Goal: Task Accomplishment & Management: Use online tool/utility

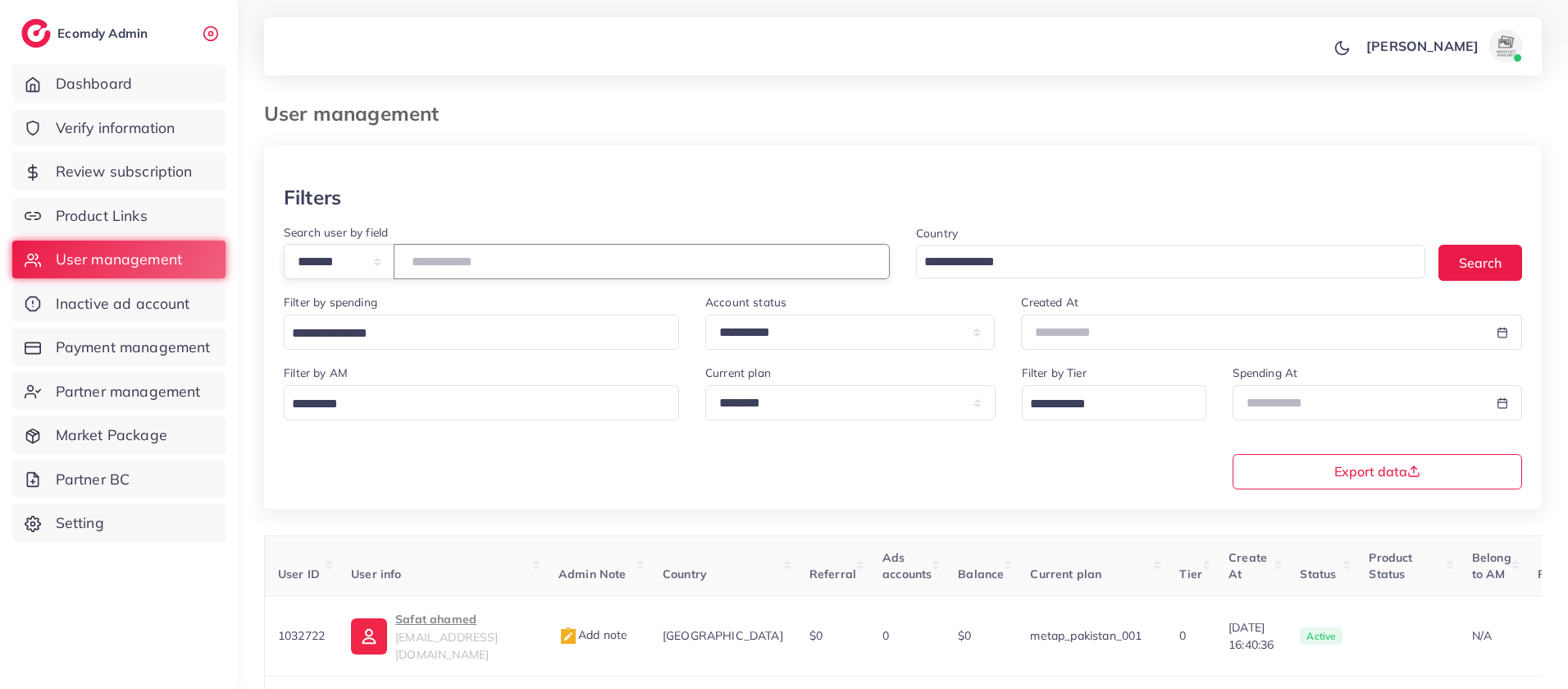
click at [461, 252] on input "number" at bounding box center [641, 261] width 497 height 35
type input "*"
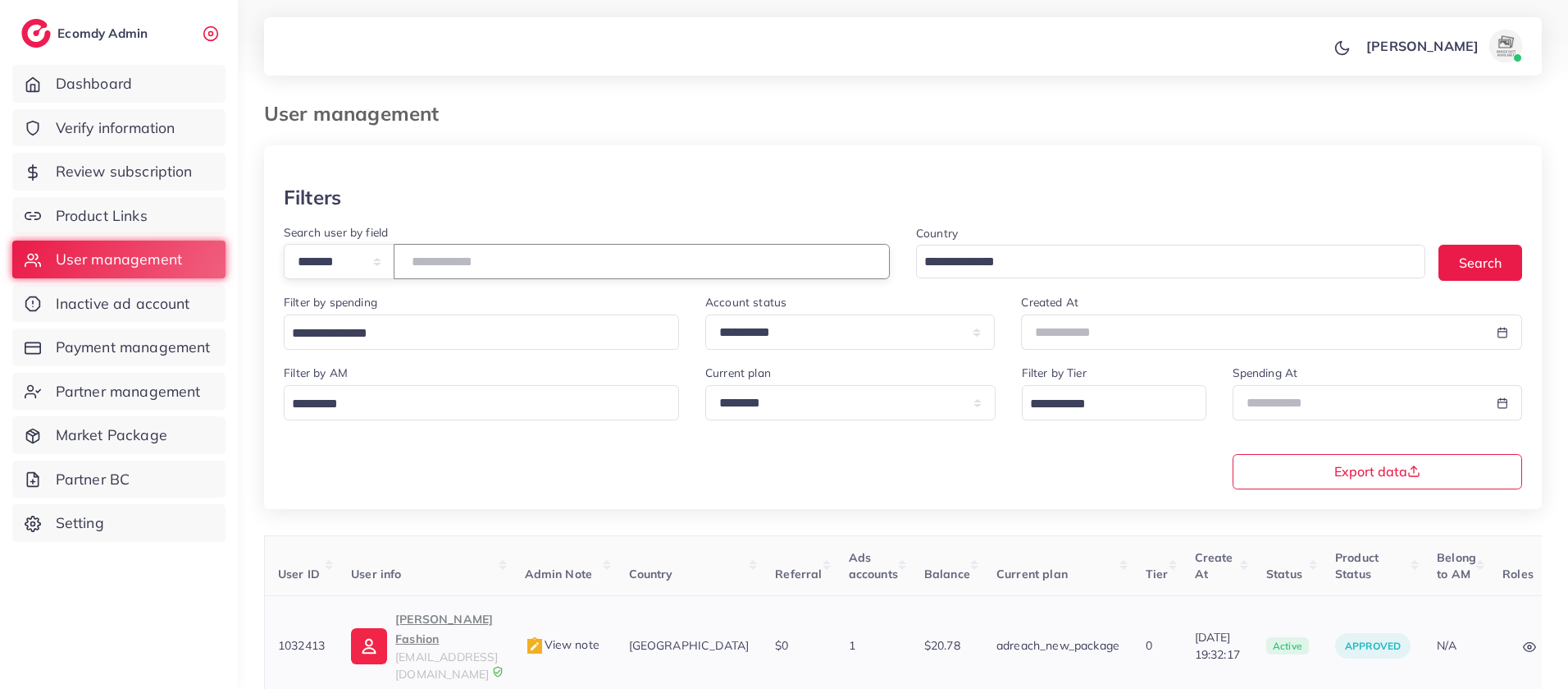
type input "*******"
click at [399, 616] on p "[PERSON_NAME] Fashion" at bounding box center [446, 629] width 102 height 40
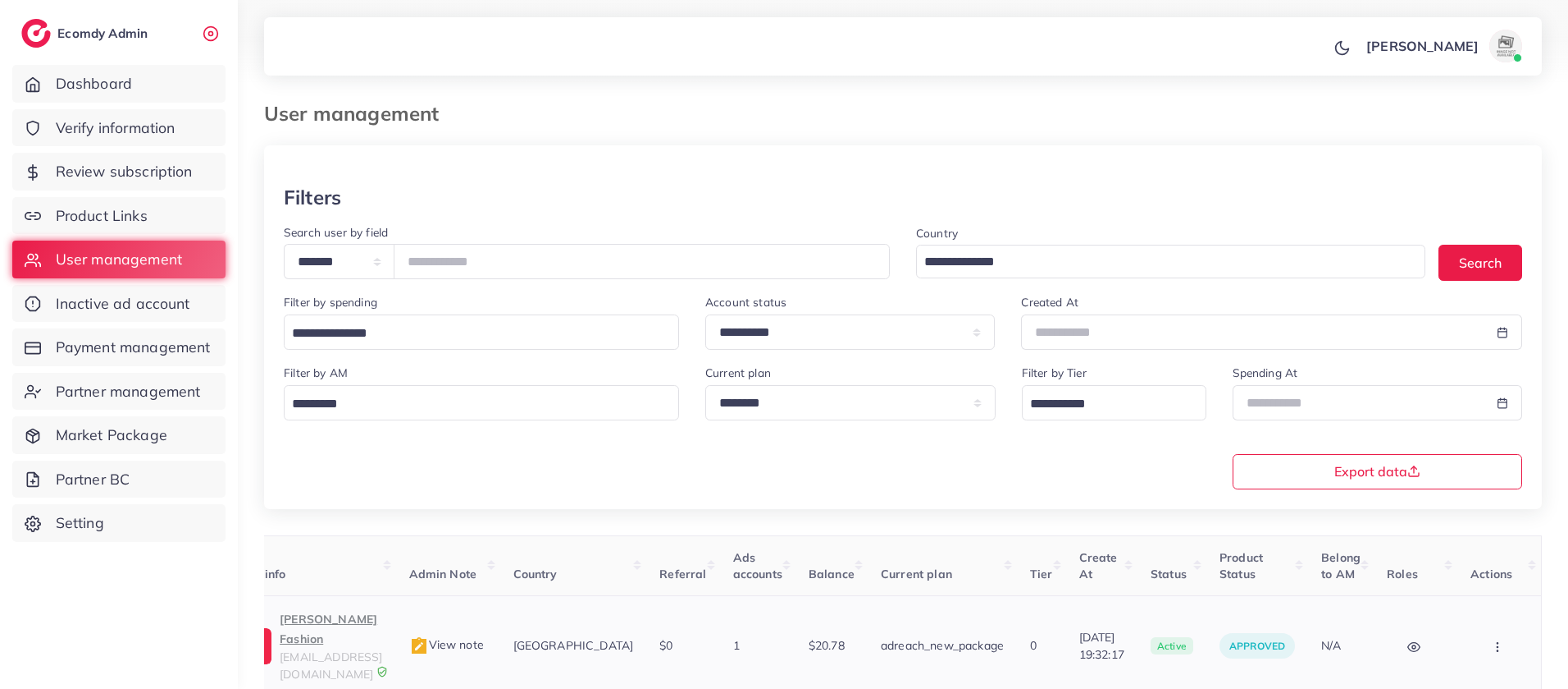
click at [1504, 640] on icon "button" at bounding box center [1497, 646] width 14 height 14
click at [1477, 646] on span "Assign to AM" at bounding box center [1454, 655] width 83 height 16
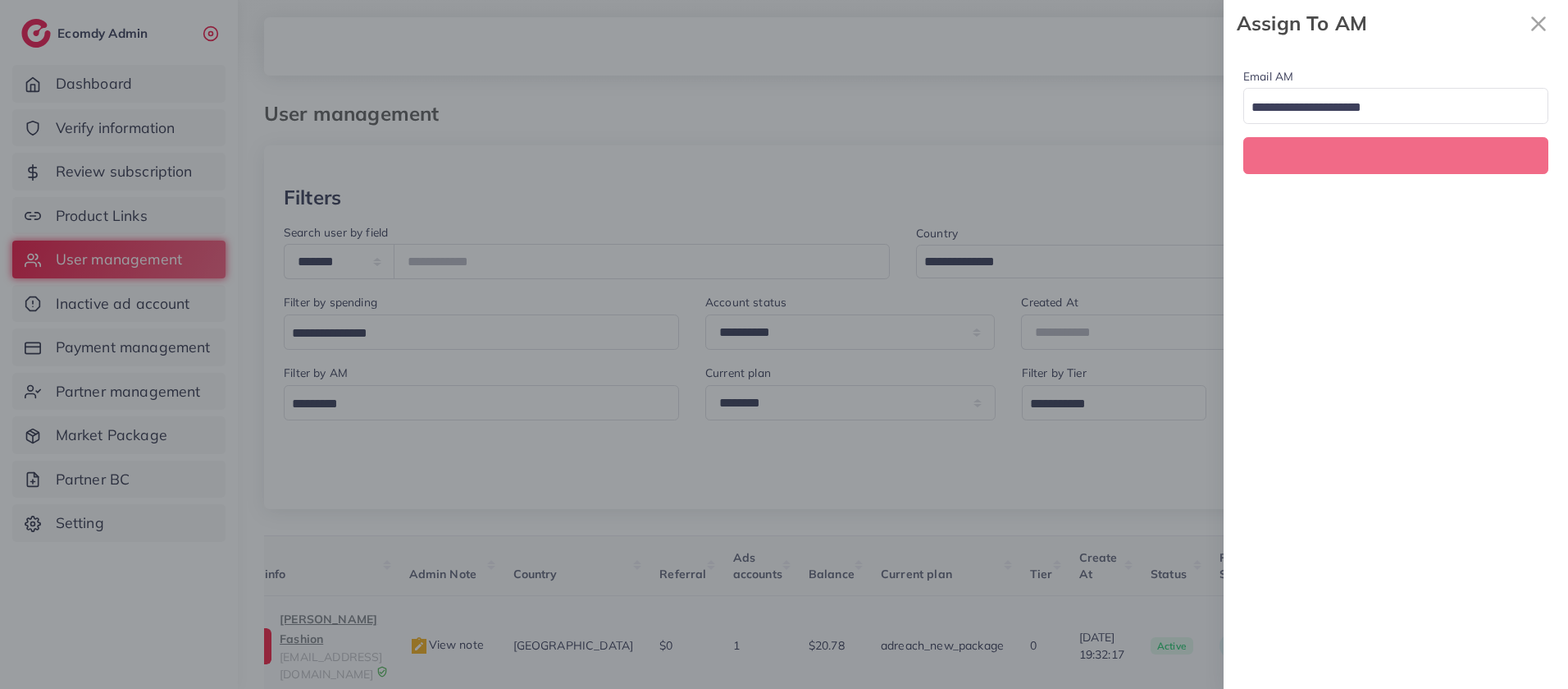
scroll to position [0, 119]
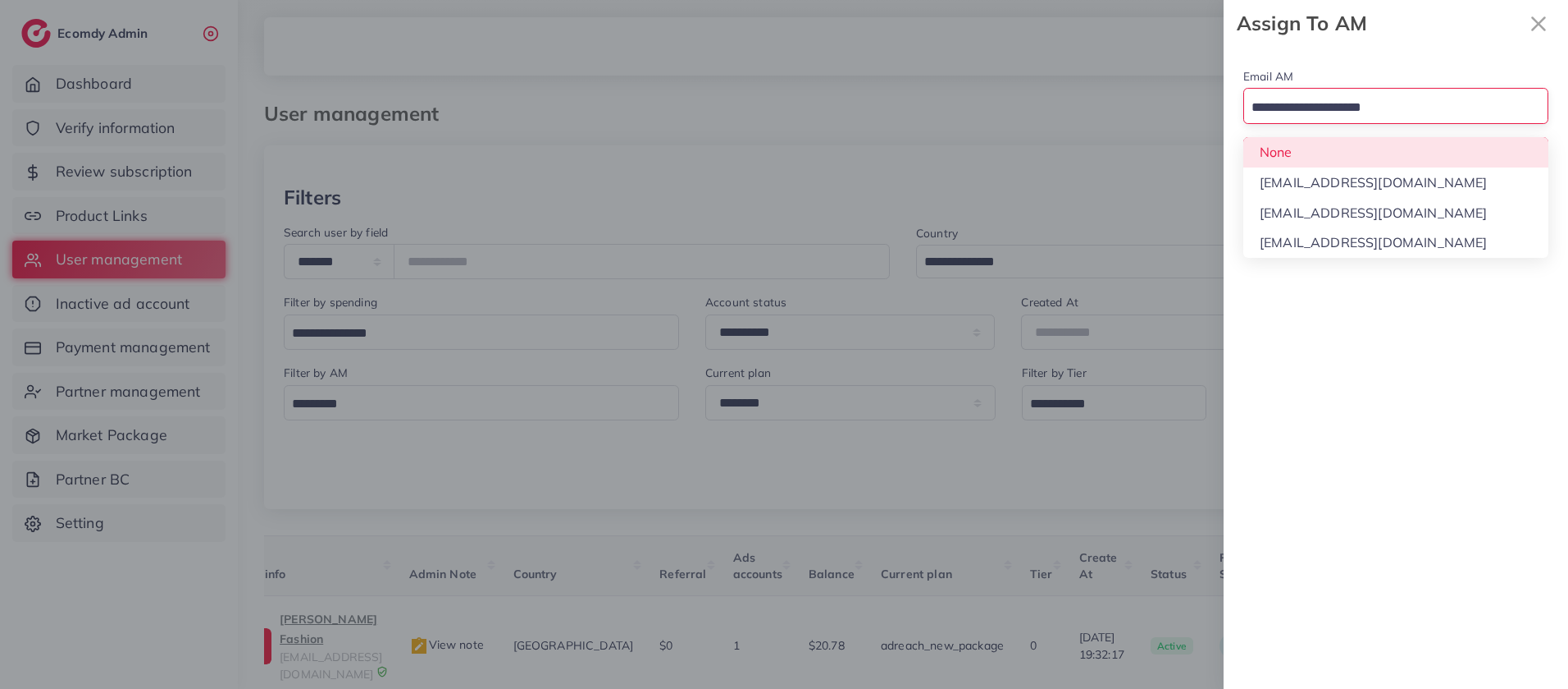
click at [1325, 98] on input "Search for option" at bounding box center [1386, 108] width 281 height 25
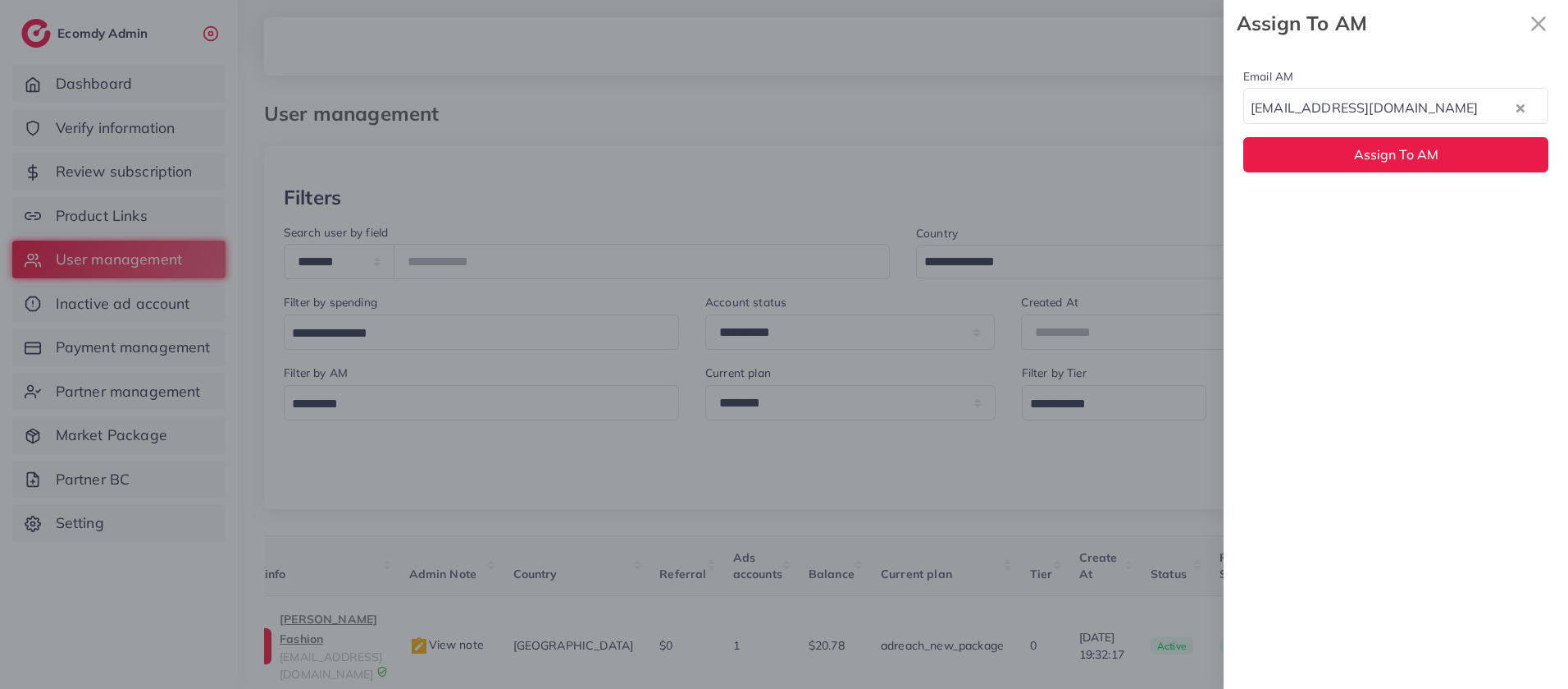
click at [1325, 215] on div "Email AM [EMAIL_ADDRESS][DOMAIN_NAME] Loading... None [EMAIL_ADDRESS][DOMAIN_NA…" at bounding box center [1396, 368] width 345 height 642
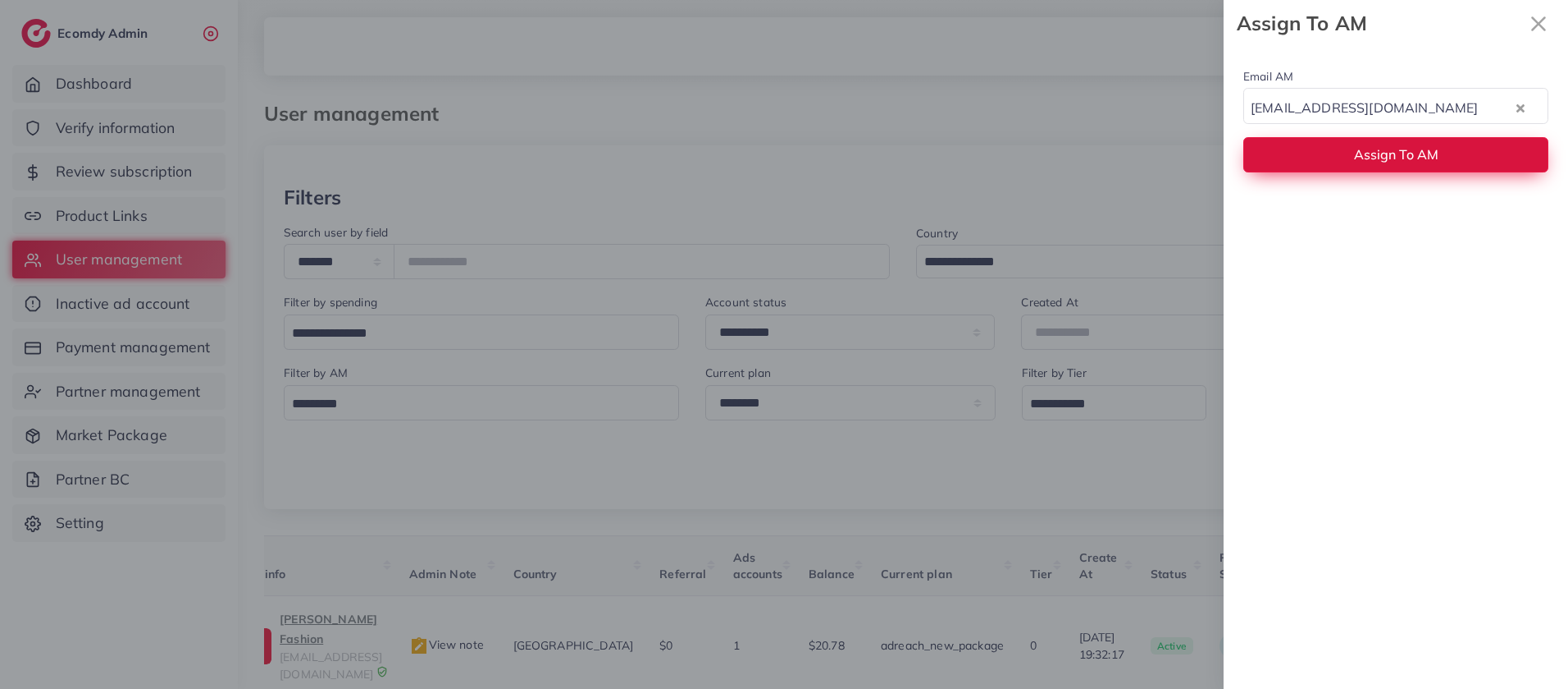
click at [1366, 144] on button "Assign To AM" at bounding box center [1395, 154] width 305 height 35
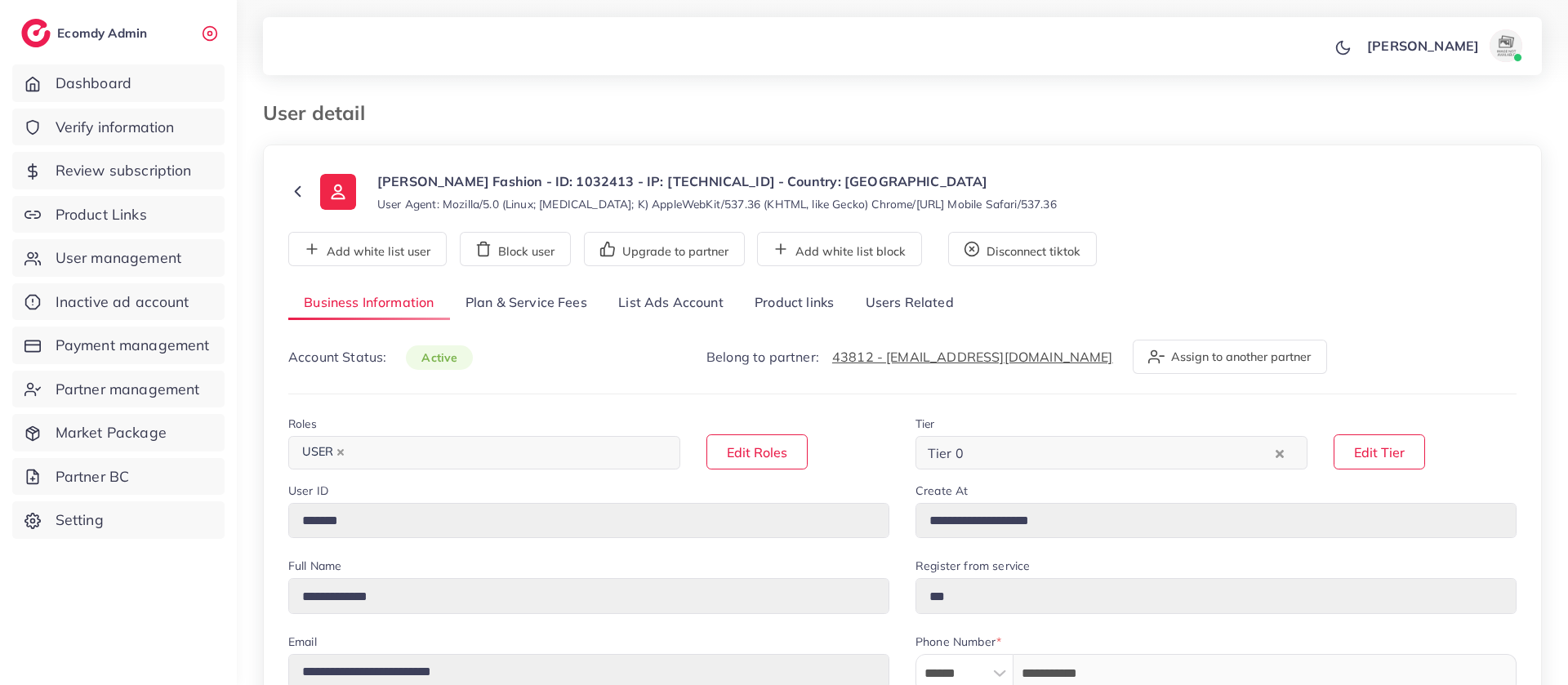
select select "********"
click at [687, 295] on link "List Ads Account" at bounding box center [670, 302] width 136 height 35
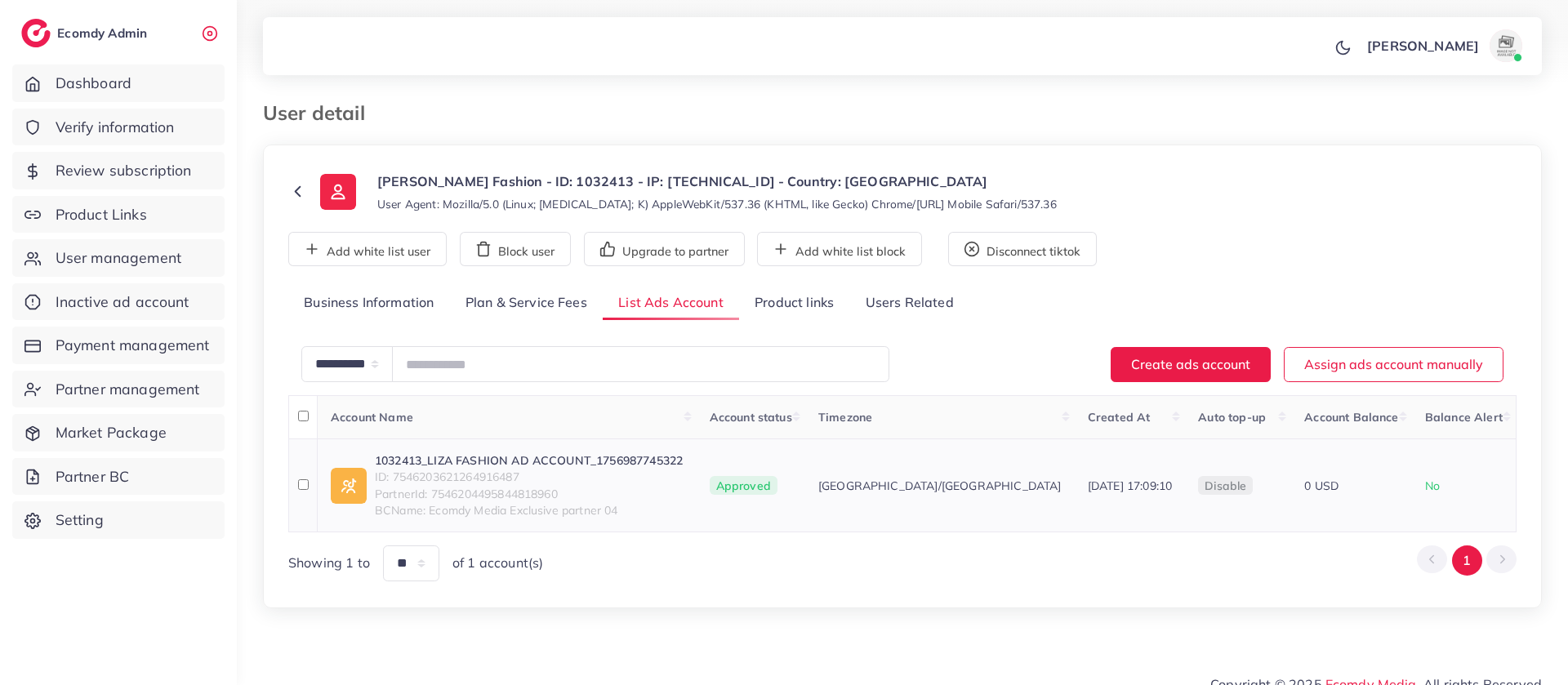
click at [578, 464] on link "1032413_LIZA FASHION AD ACCOUNT_1756987745322" at bounding box center [529, 460] width 308 height 16
click at [800, 311] on link "Product links" at bounding box center [793, 302] width 110 height 35
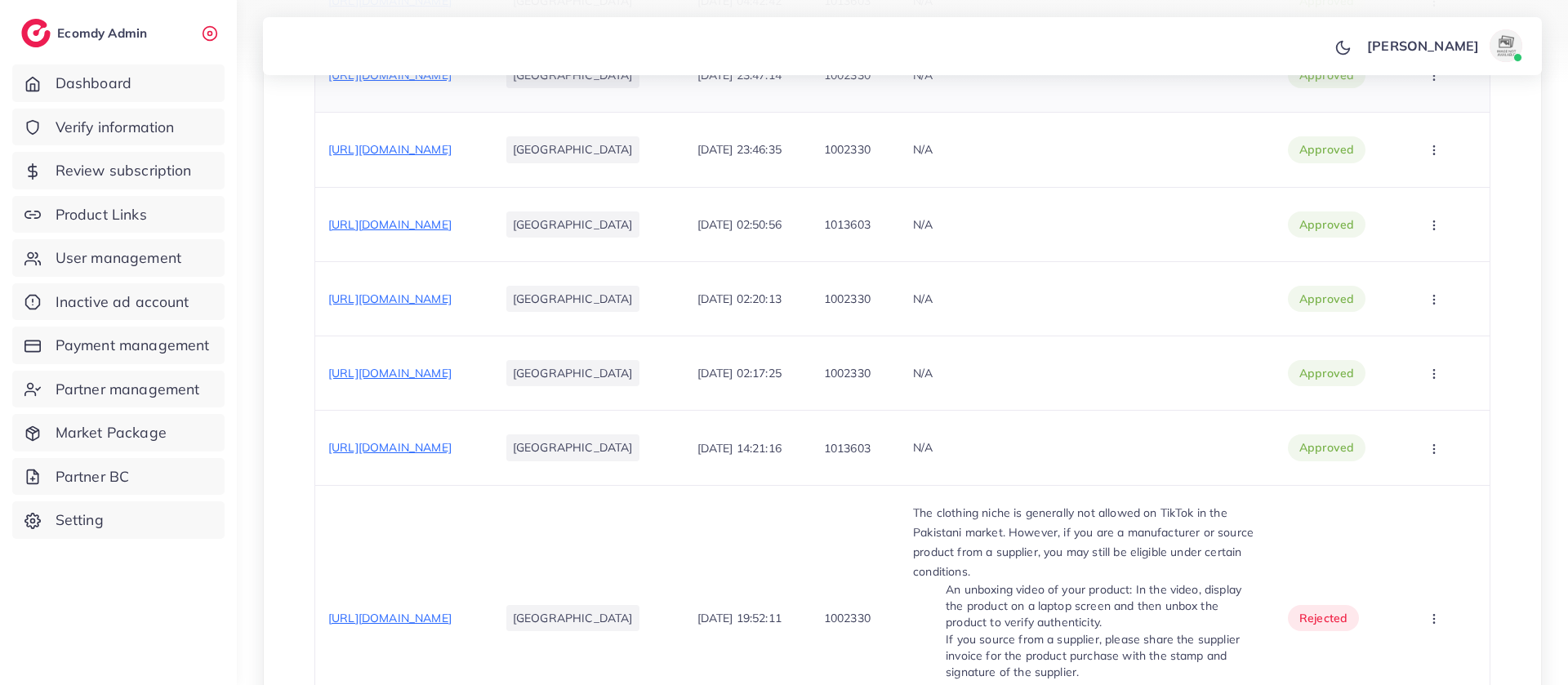
scroll to position [807, 0]
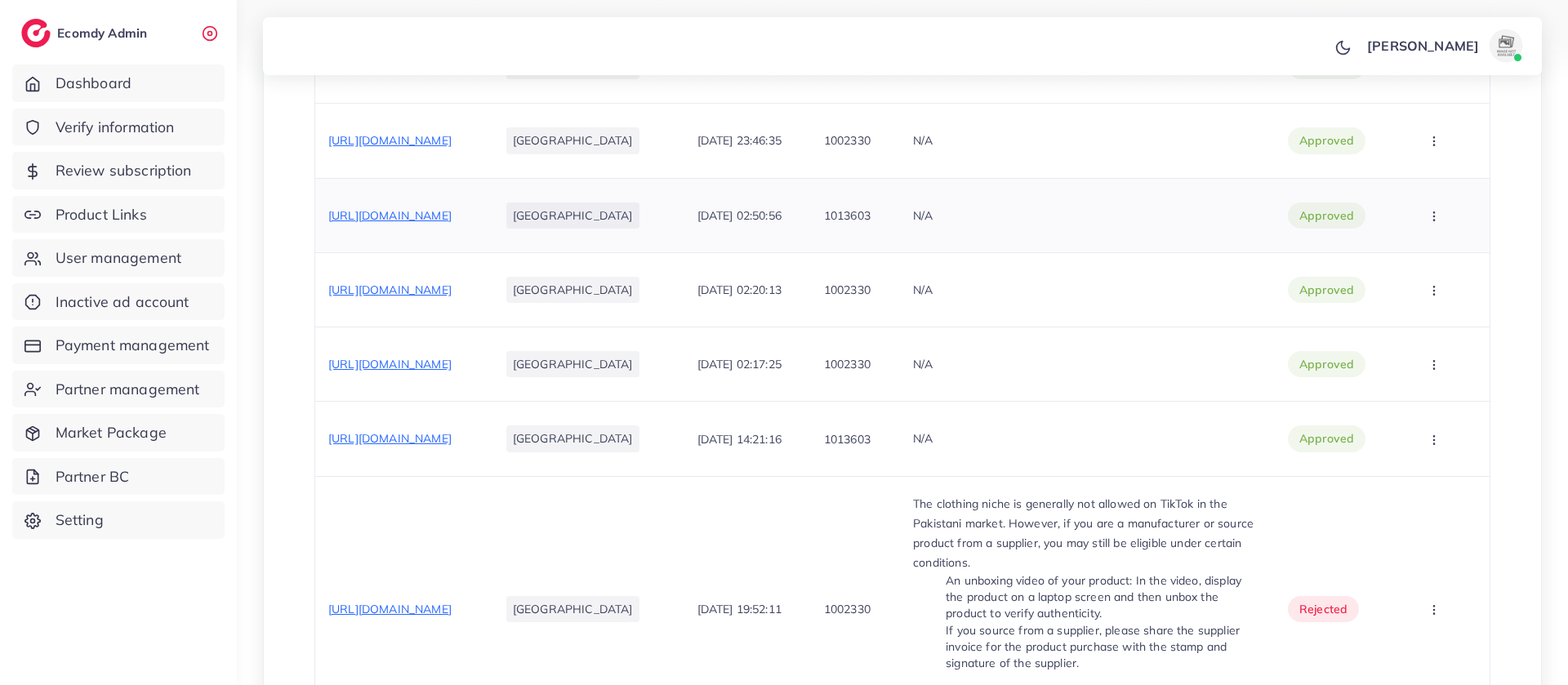
drag, startPoint x: 399, startPoint y: 378, endPoint x: 321, endPoint y: 280, distance: 125.3
click at [321, 252] on td "[URL][DOMAIN_NAME]" at bounding box center [401, 215] width 171 height 75
copy span "[URL][DOMAIN_NAME]"
drag, startPoint x: 403, startPoint y: 377, endPoint x: 323, endPoint y: 283, distance: 123.4
click at [323, 252] on td "[URL][DOMAIN_NAME]" at bounding box center [401, 215] width 171 height 75
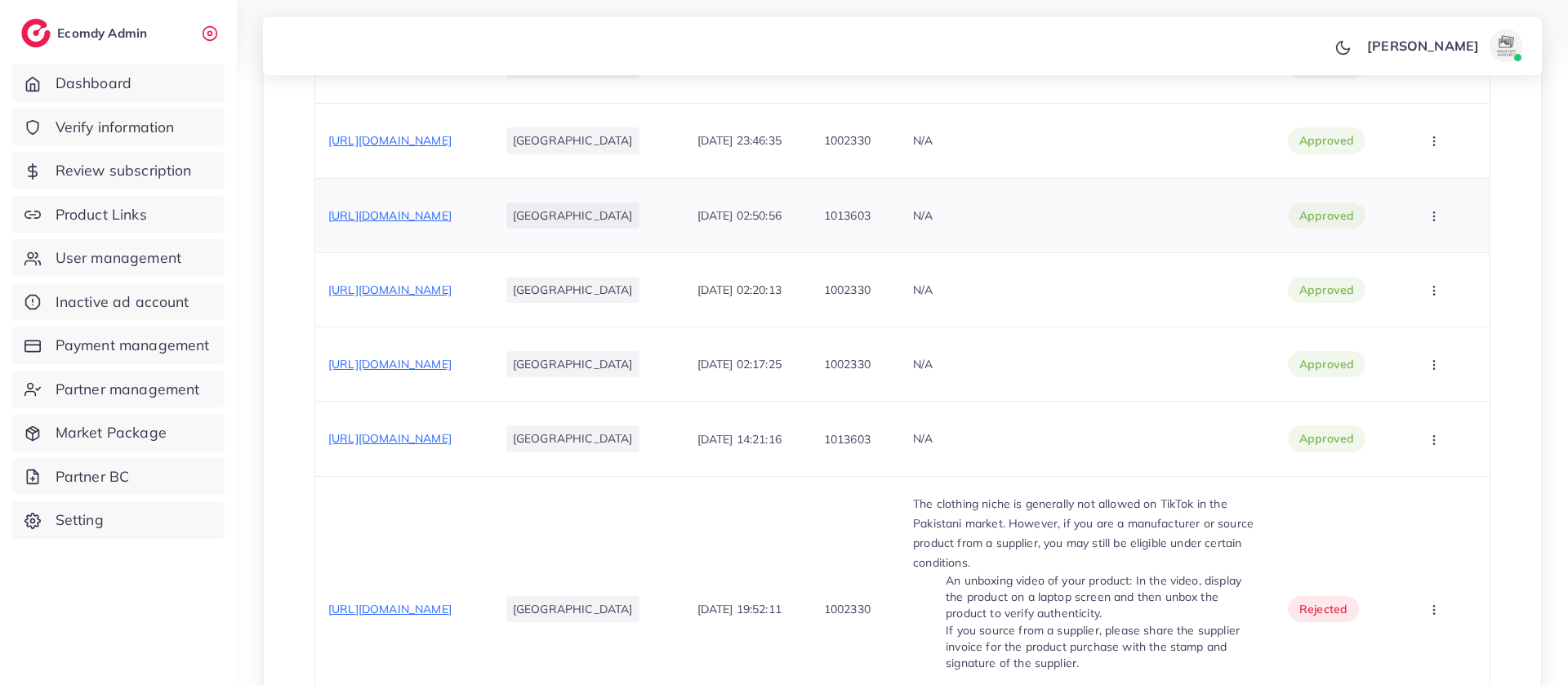
click at [400, 223] on div "[URL][DOMAIN_NAME]" at bounding box center [389, 215] width 123 height 16
drag, startPoint x: 399, startPoint y: 366, endPoint x: 316, endPoint y: 273, distance: 124.7
click at [316, 252] on td "[URL][DOMAIN_NAME]" at bounding box center [401, 215] width 171 height 75
copy span "[URL][DOMAIN_NAME]"
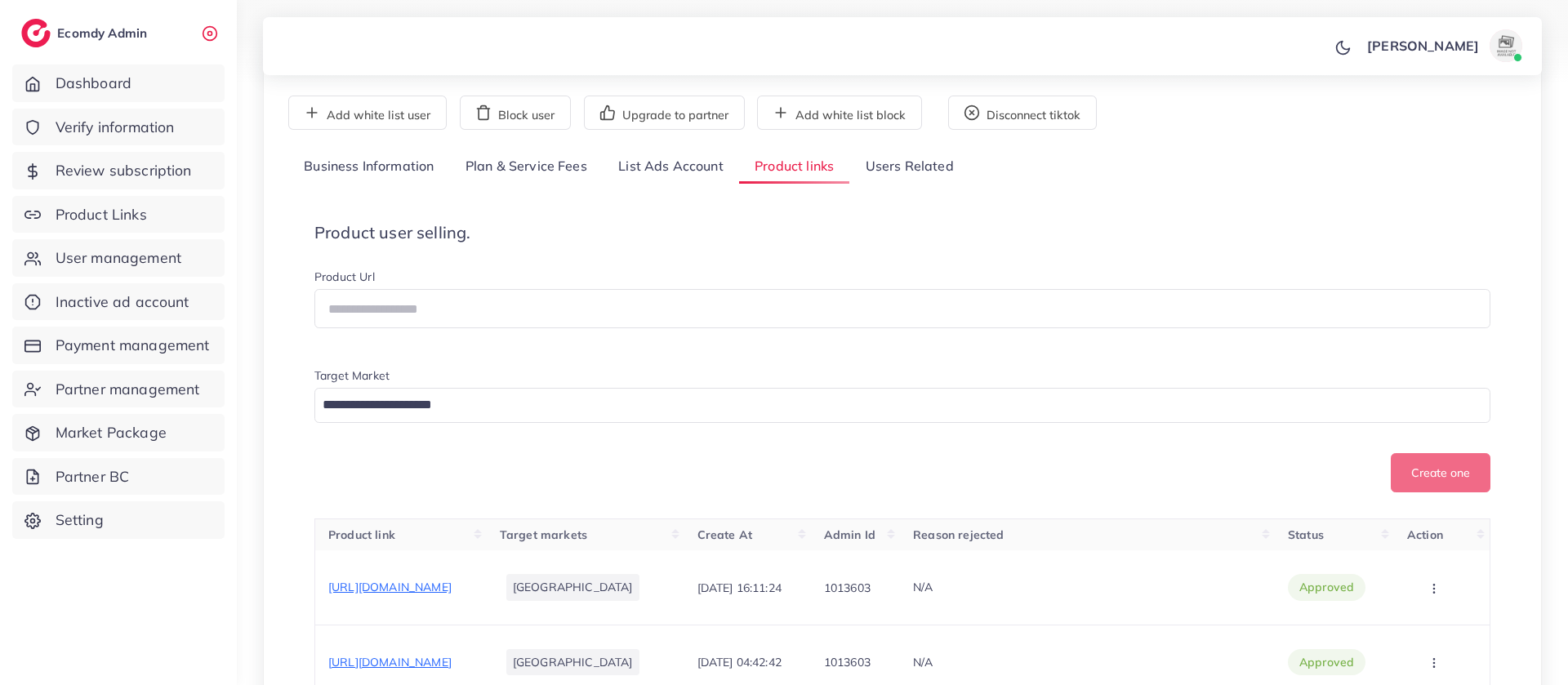
scroll to position [163, 0]
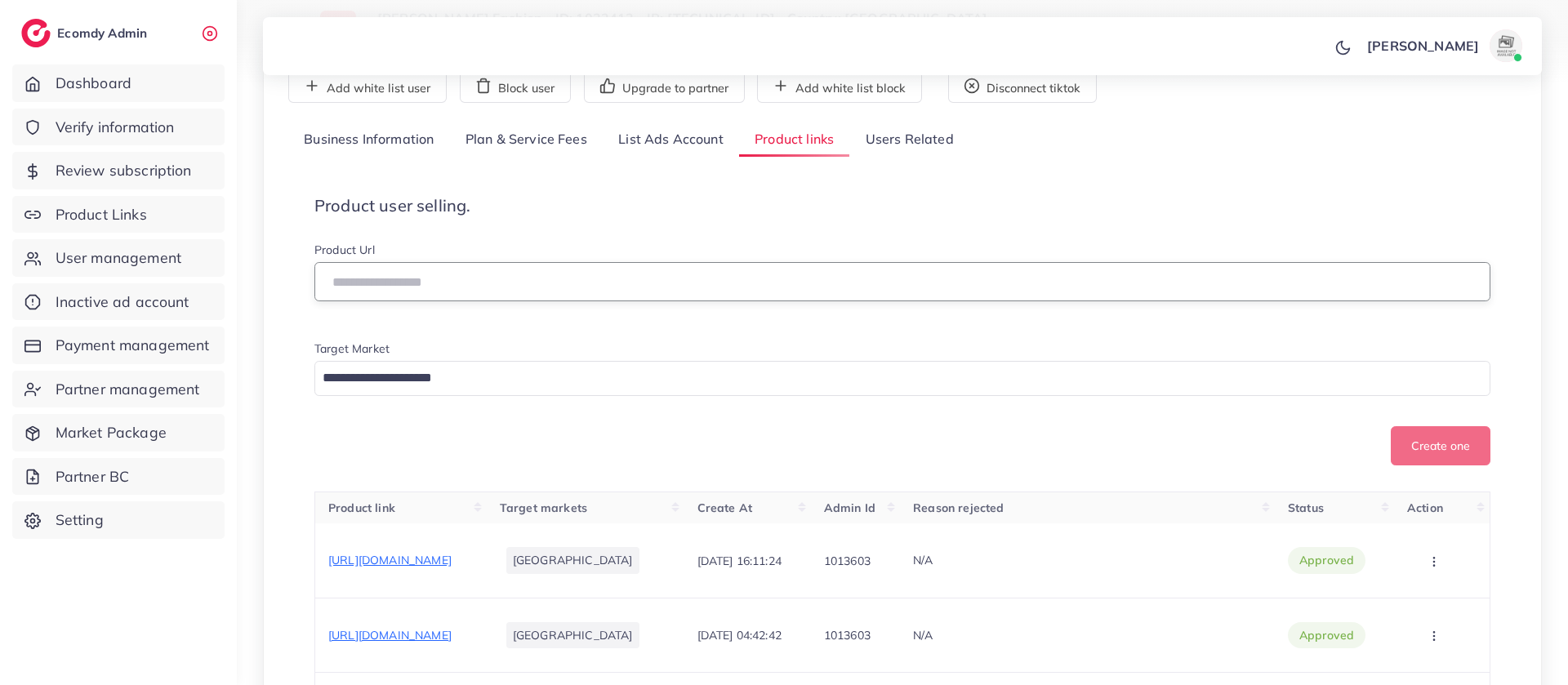
click at [537, 293] on input "text" at bounding box center [902, 282] width 1176 height 40
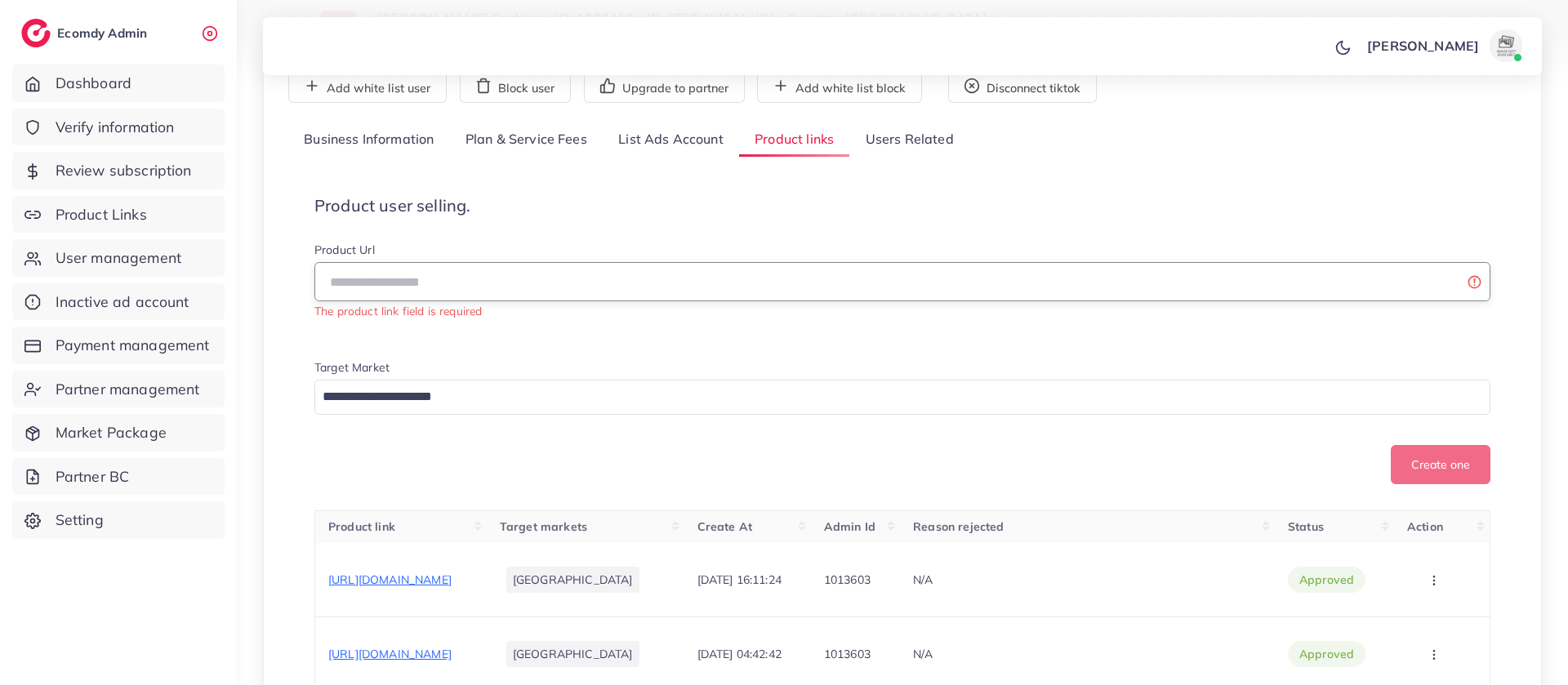
paste input "**********"
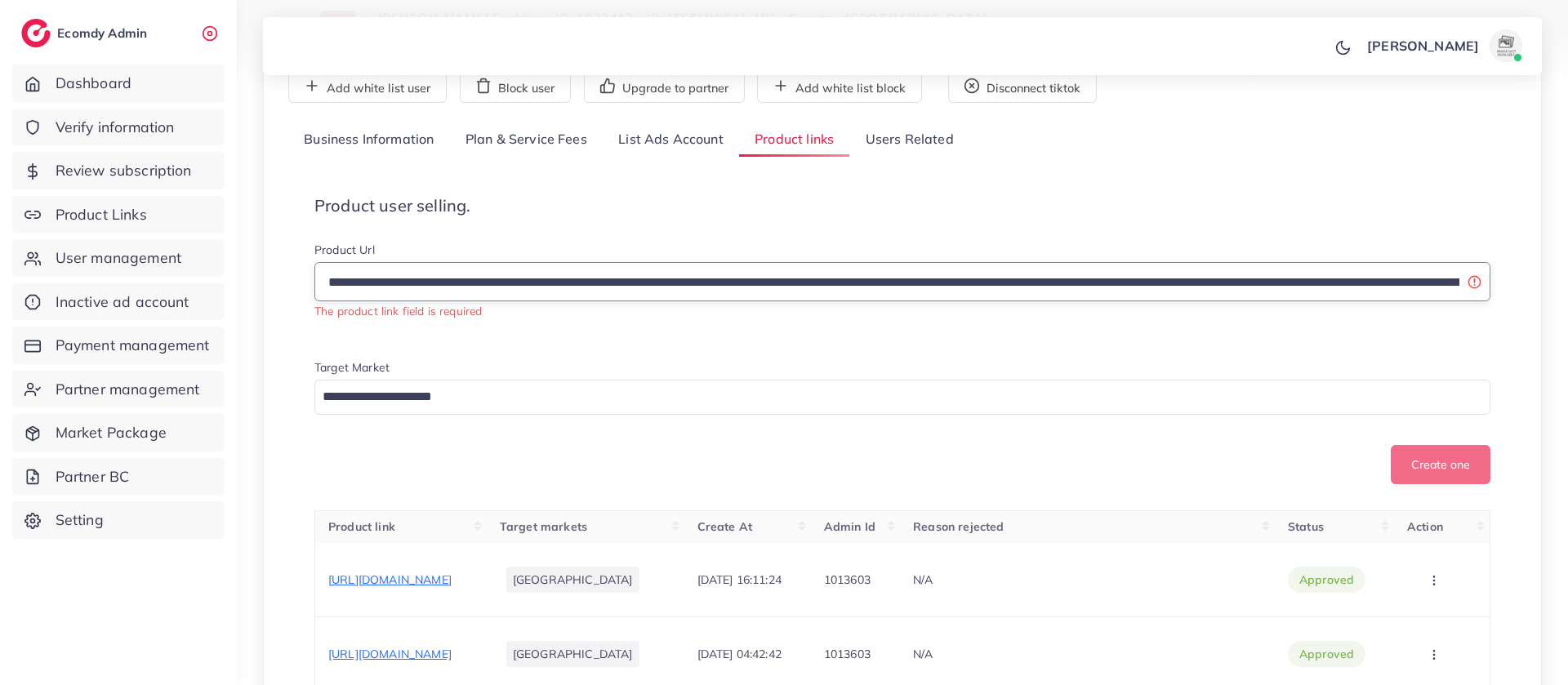
scroll to position [0, 481]
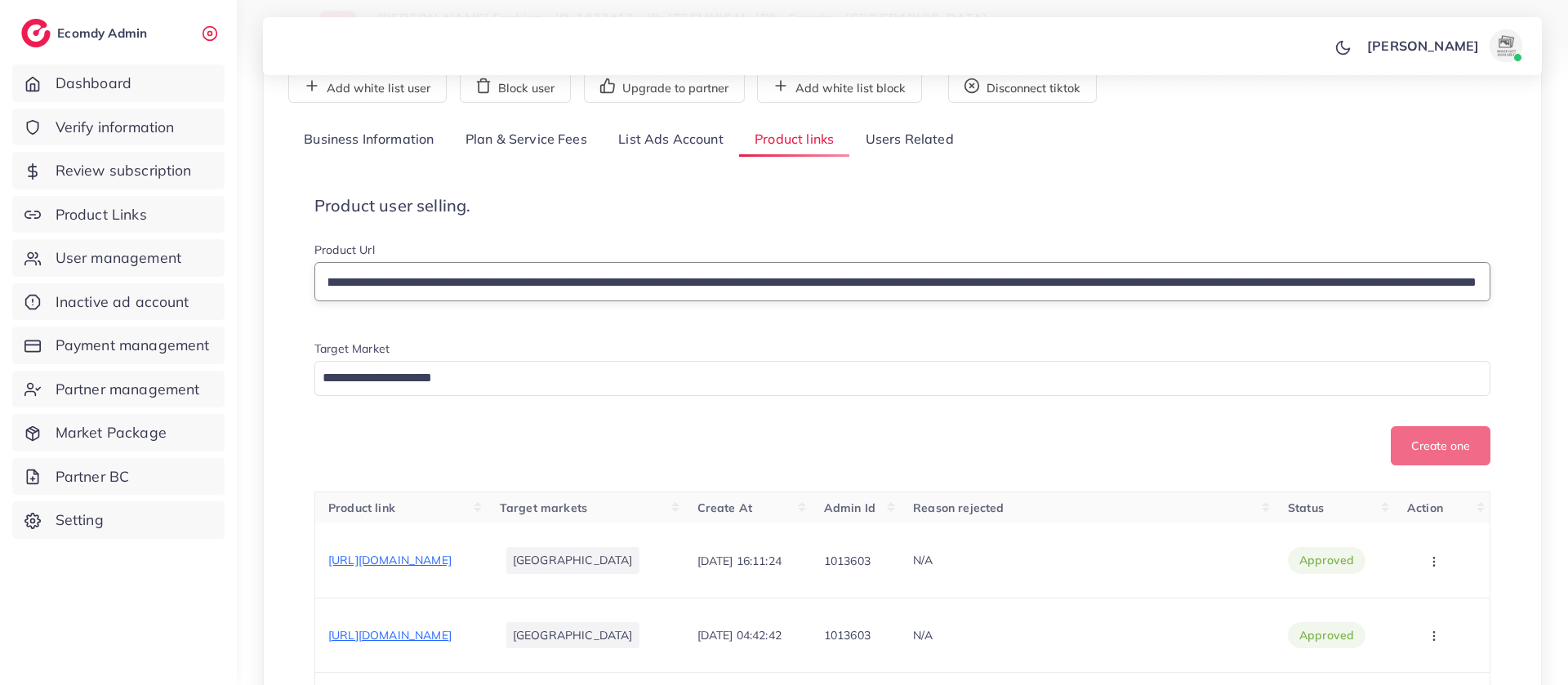
type input "**********"
click at [436, 369] on input "Search for option" at bounding box center [893, 378] width 1152 height 25
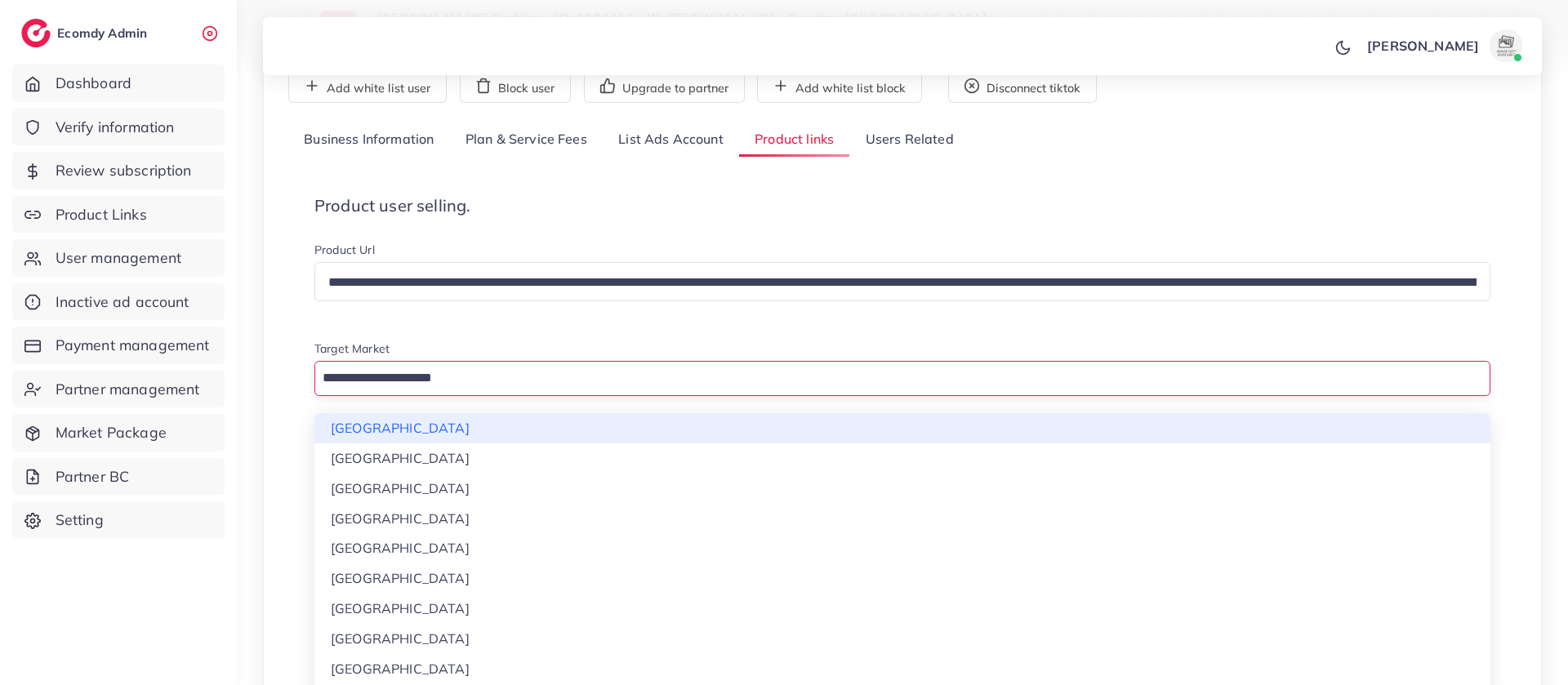
click at [436, 369] on input "Search for option" at bounding box center [893, 378] width 1152 height 25
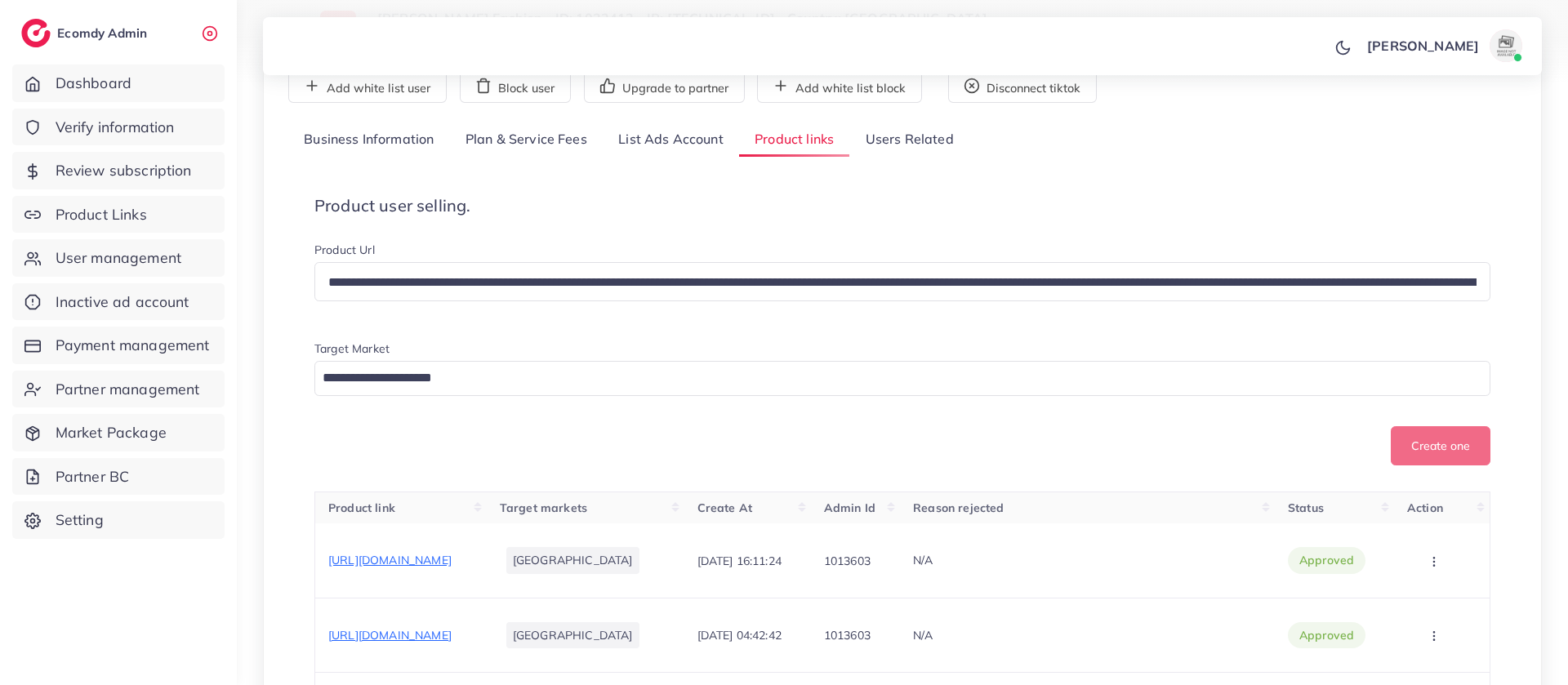
click at [482, 342] on div "Target Market" at bounding box center [902, 350] width 1176 height 21
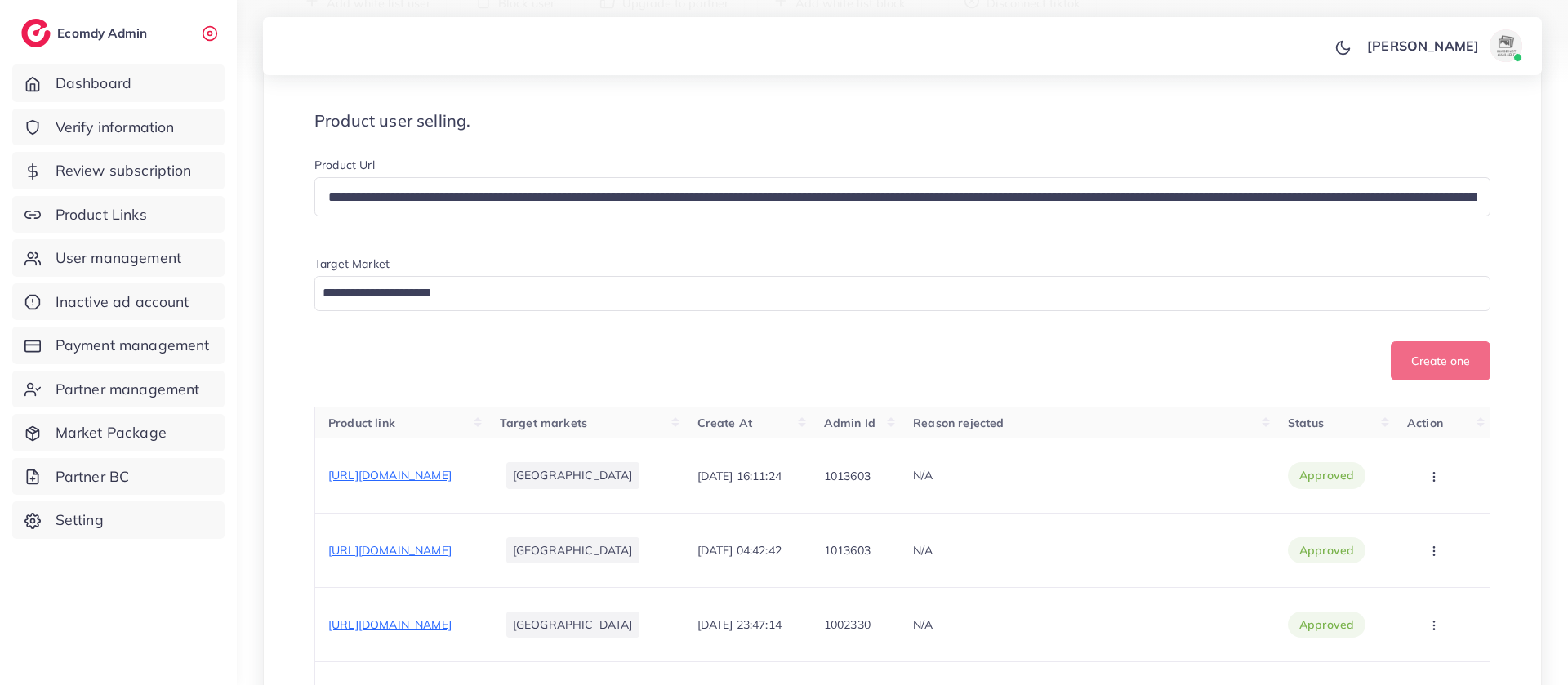
scroll to position [293, 0]
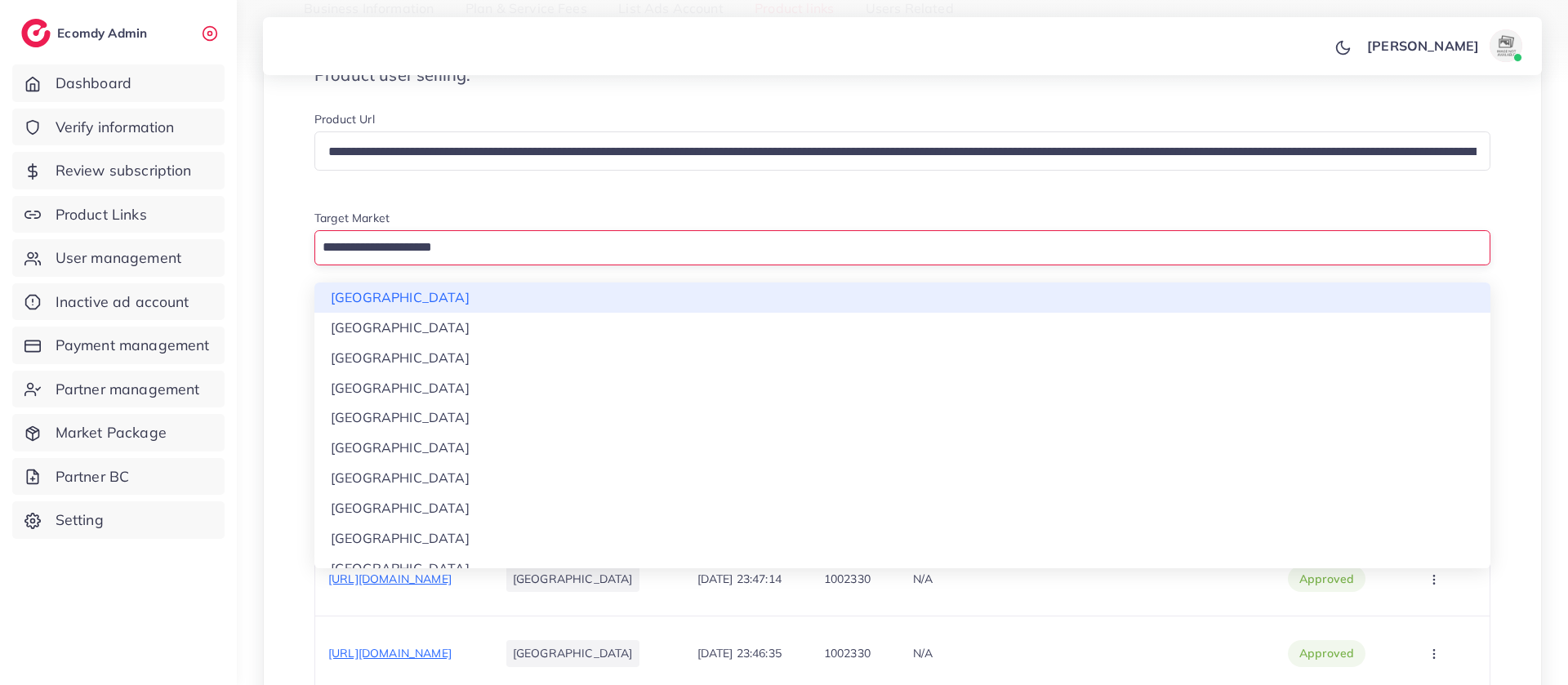
click at [795, 235] on input "Search for option" at bounding box center [893, 248] width 1152 height 25
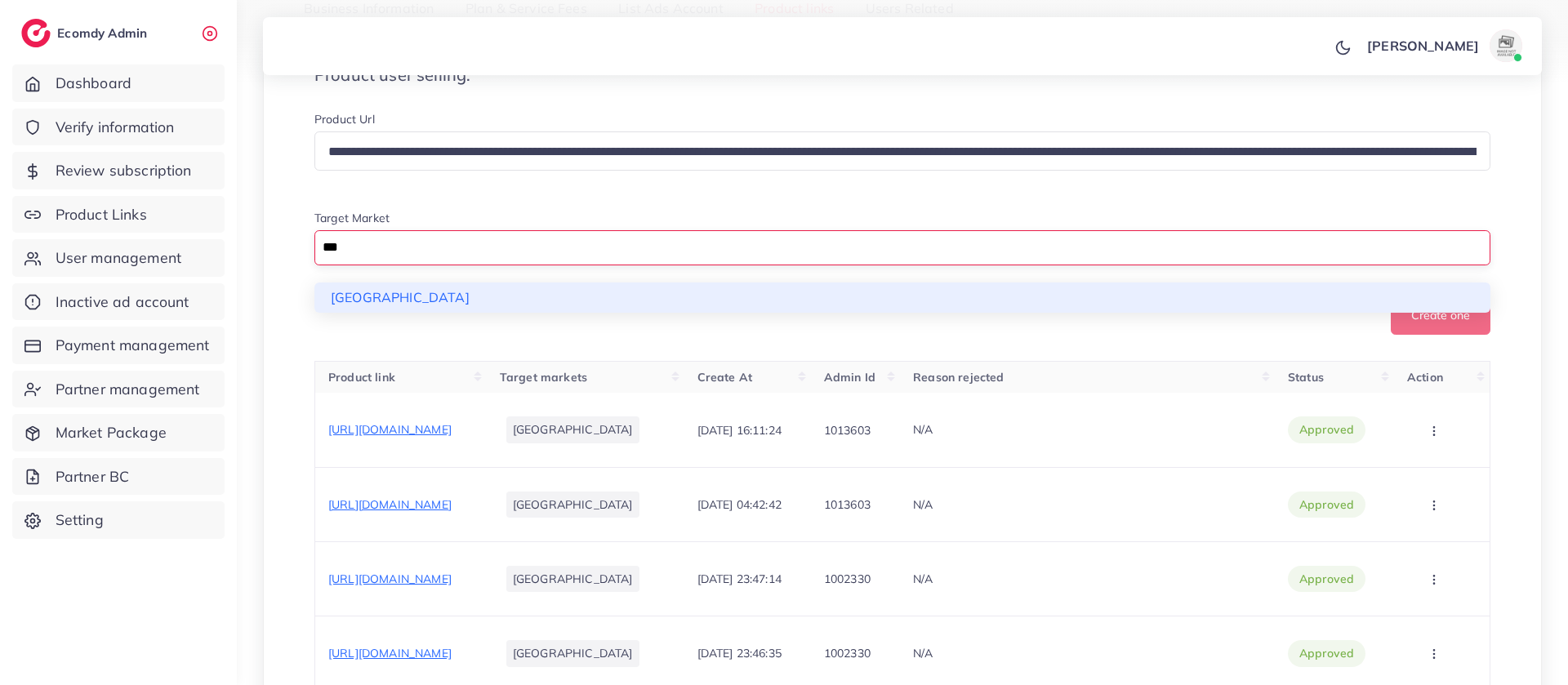
type input "***"
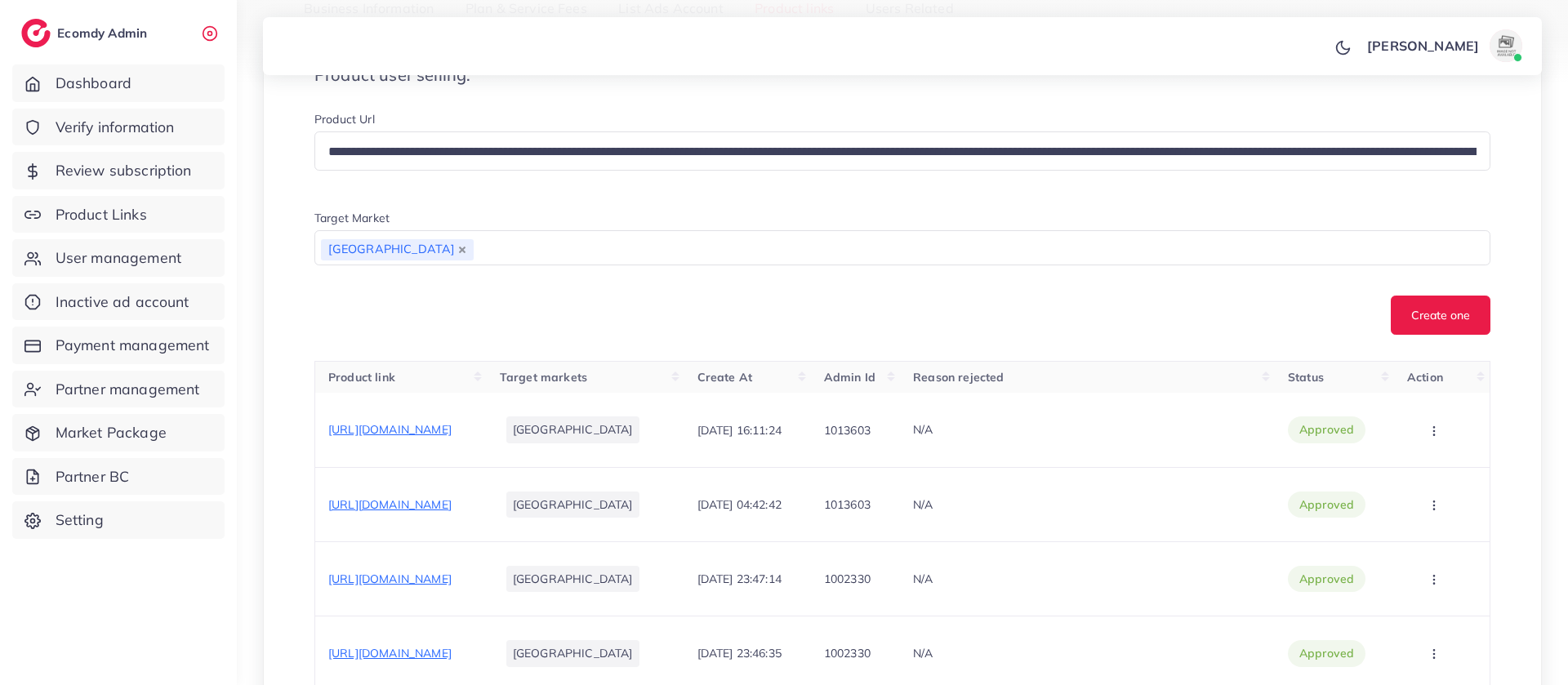
click at [494, 292] on div "**********" at bounding box center [902, 222] width 1176 height 223
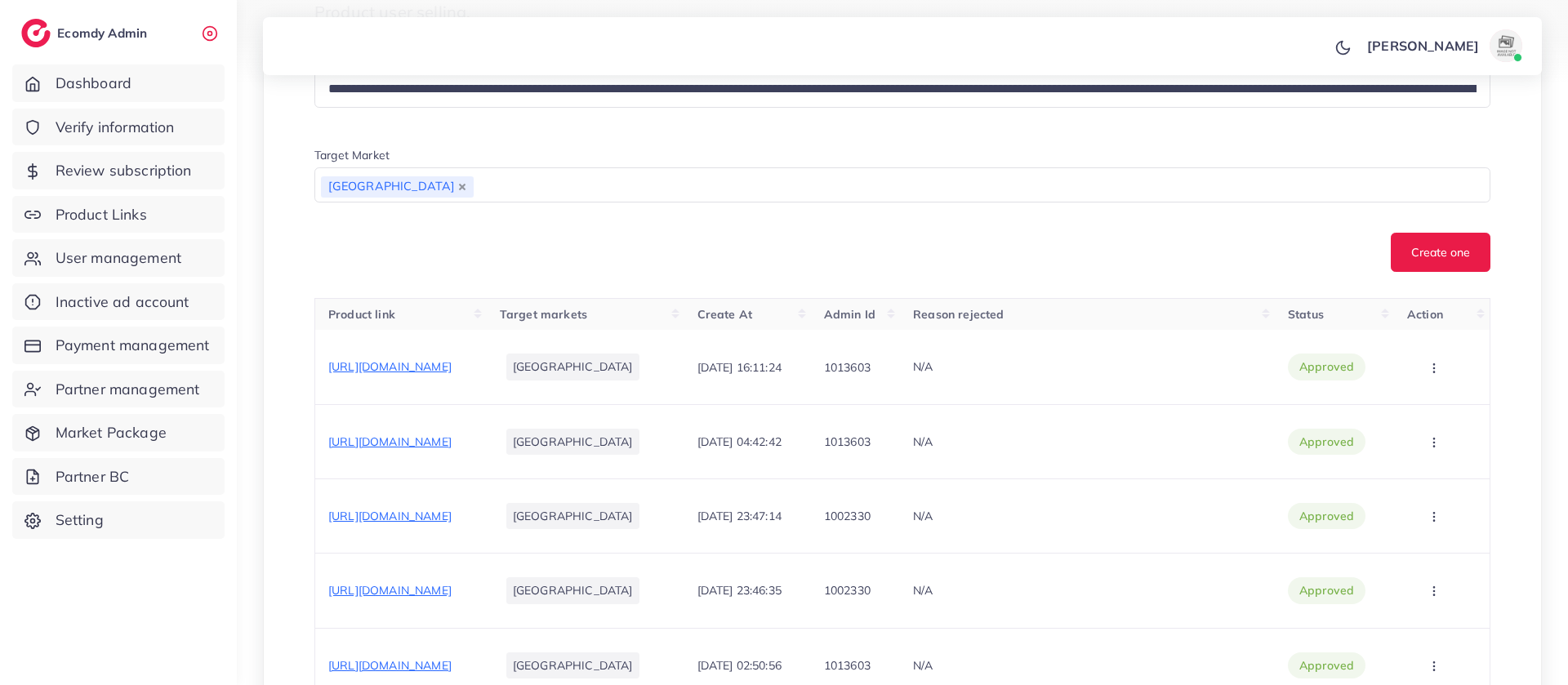
scroll to position [375, 0]
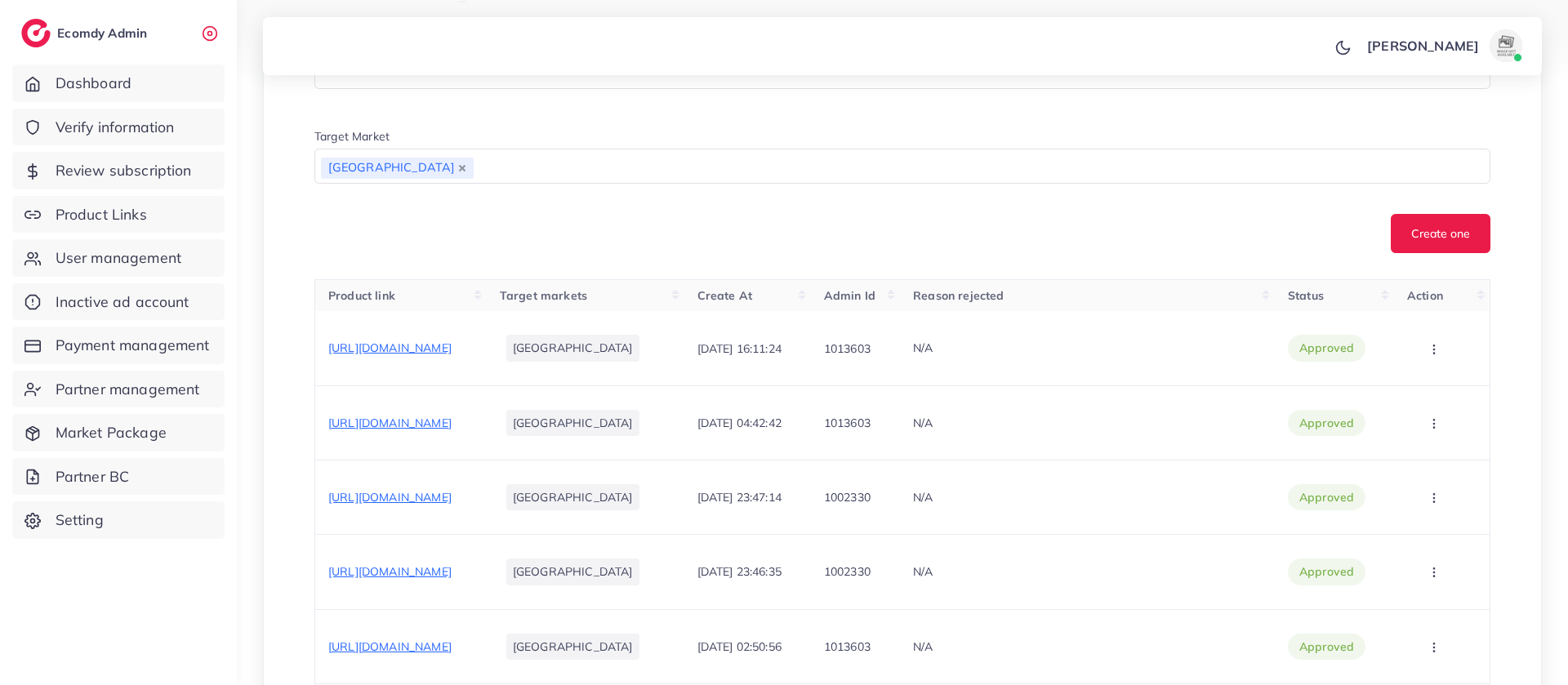
click at [459, 170] on icon "Deselect Pakistan" at bounding box center [462, 167] width 6 height 6
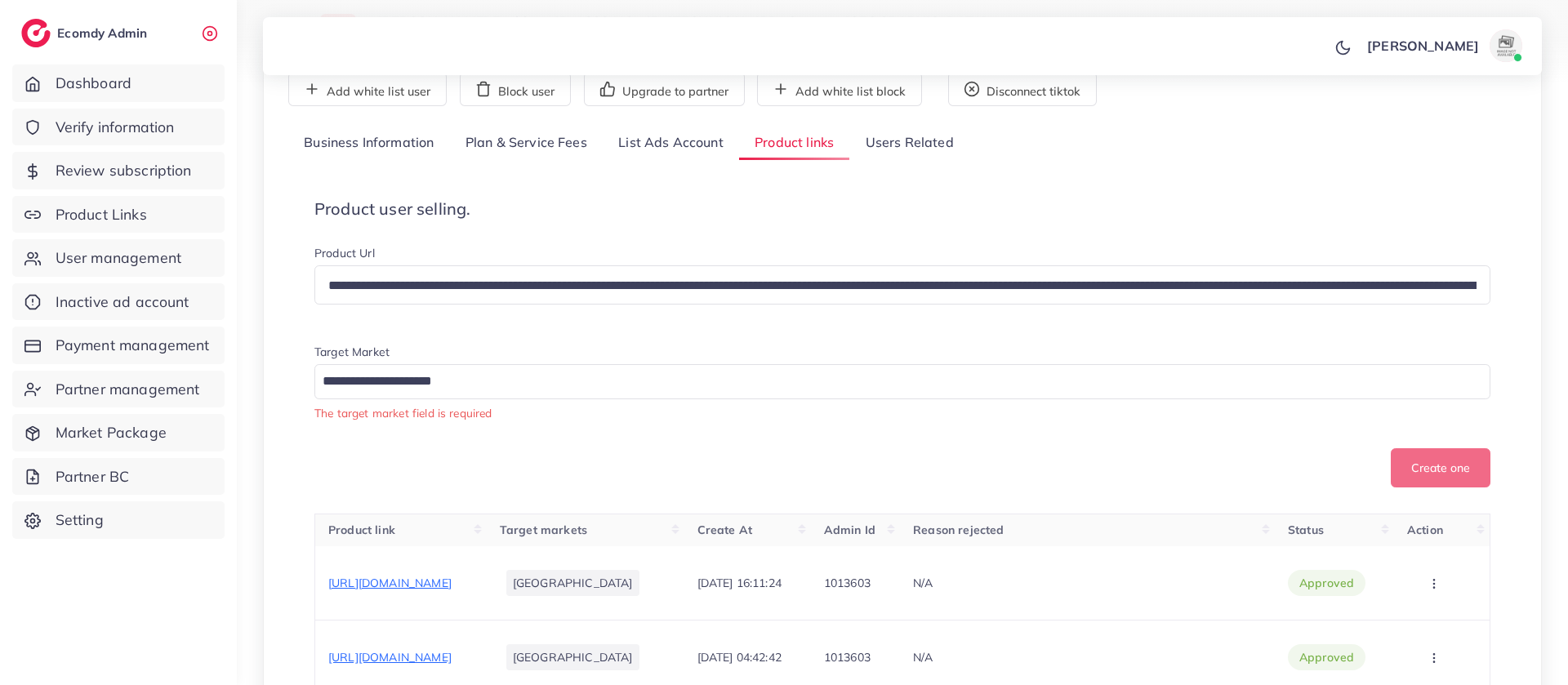
scroll to position [131, 0]
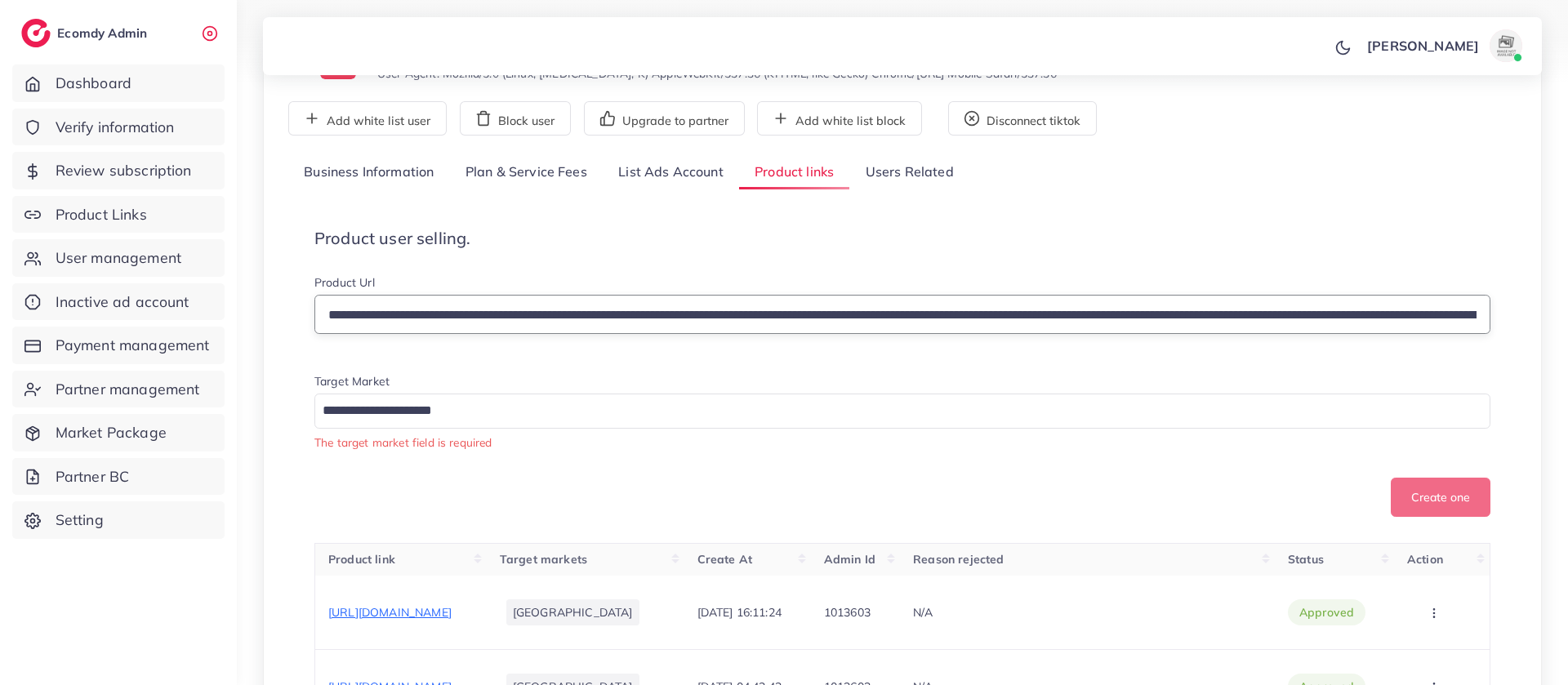
click at [478, 311] on input "**********" at bounding box center [902, 314] width 1176 height 40
